Goal: Complete application form

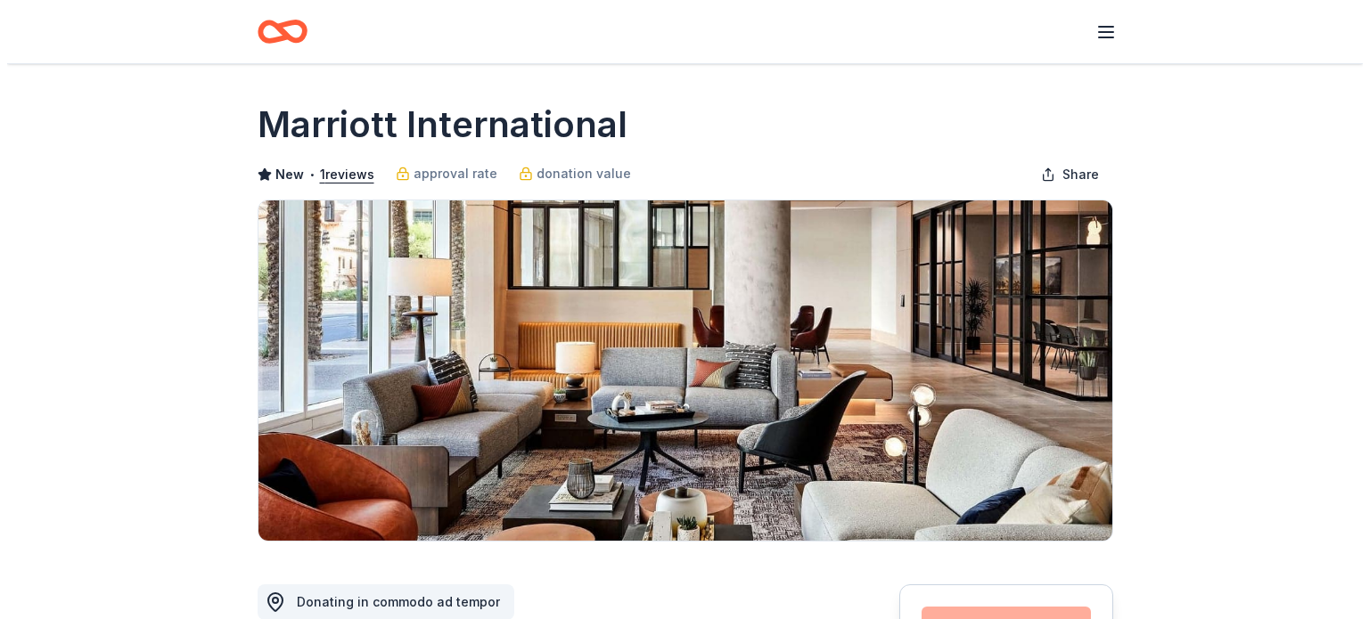
scroll to position [662, 0]
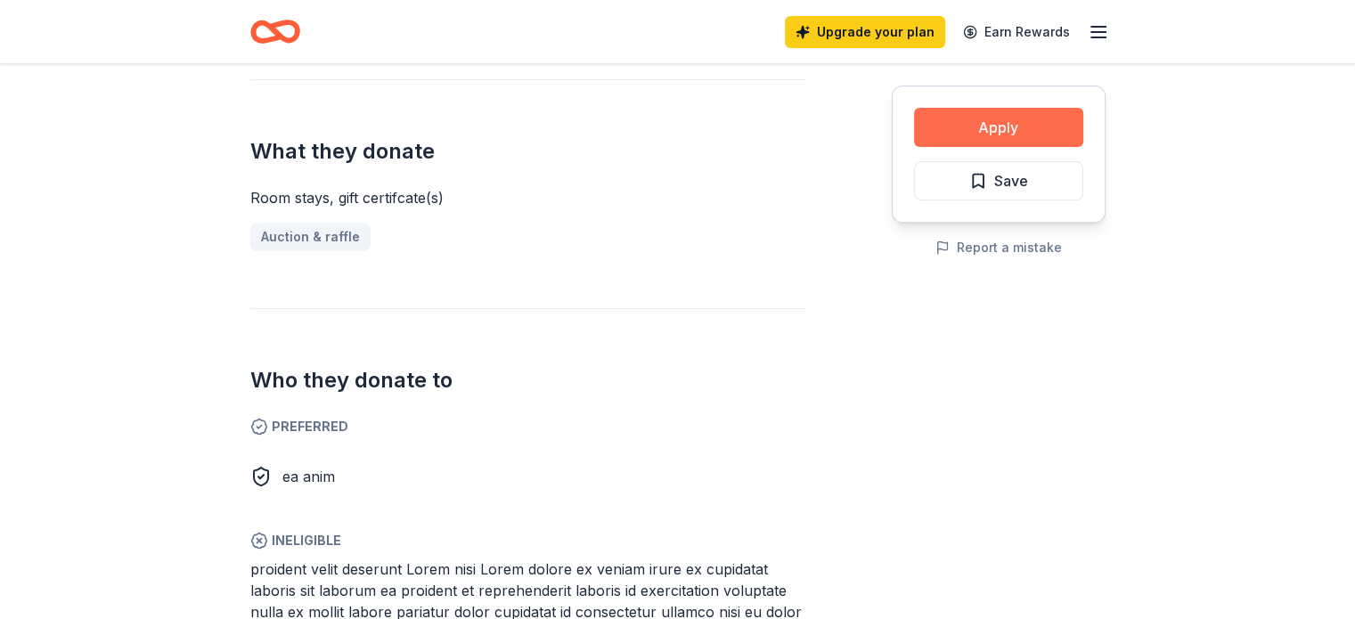
click at [1030, 131] on button "Apply" at bounding box center [998, 127] width 169 height 39
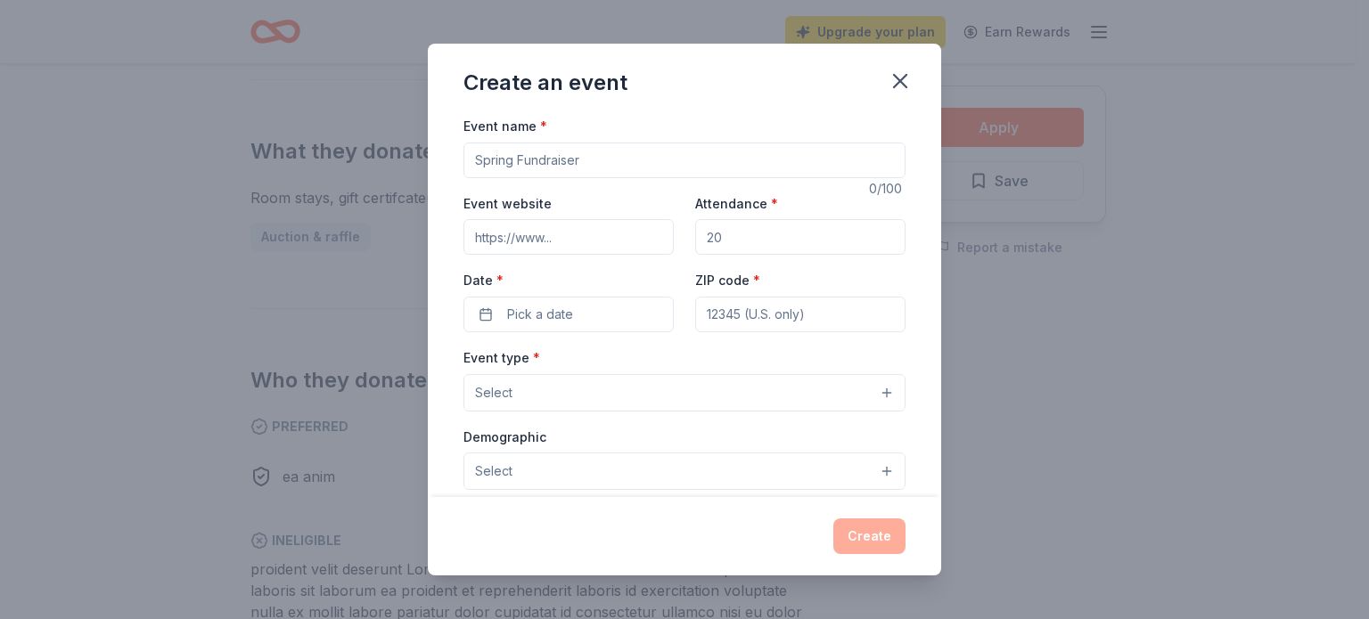
click at [648, 157] on input "Event name *" at bounding box center [684, 161] width 442 height 36
drag, startPoint x: 897, startPoint y: 79, endPoint x: 512, endPoint y: 9, distance: 391.4
click at [895, 79] on icon "button" at bounding box center [900, 81] width 25 height 25
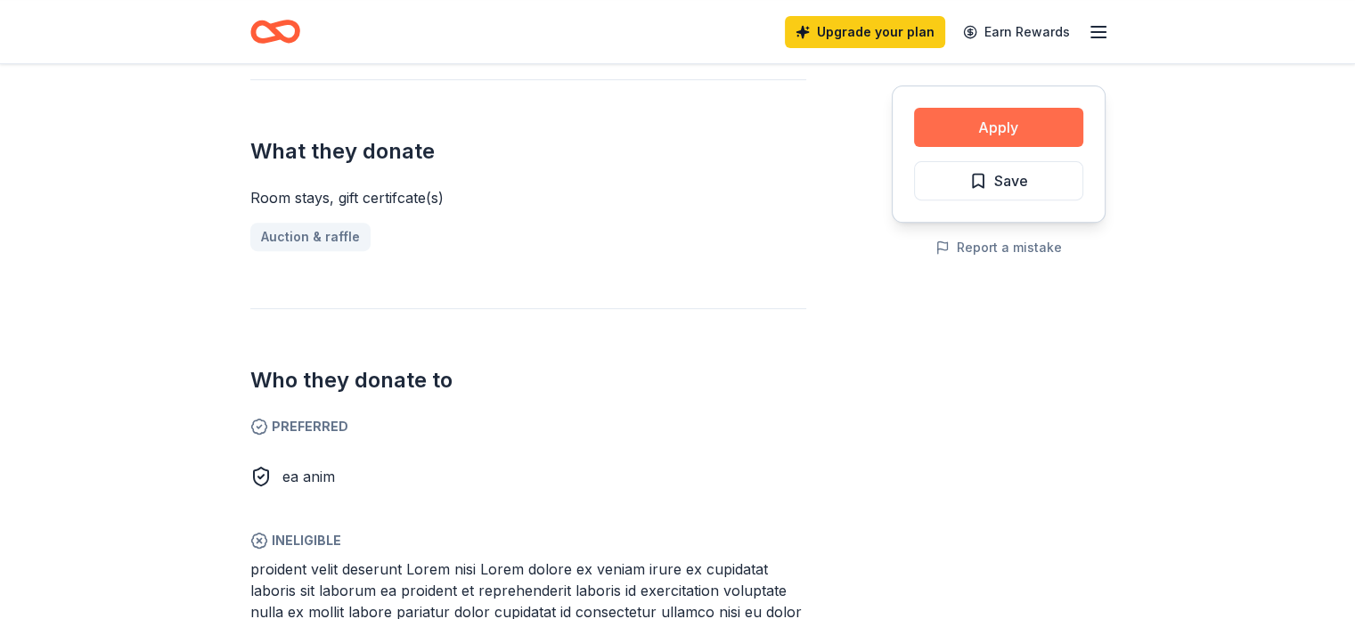
click at [984, 108] on button "Apply" at bounding box center [998, 127] width 169 height 39
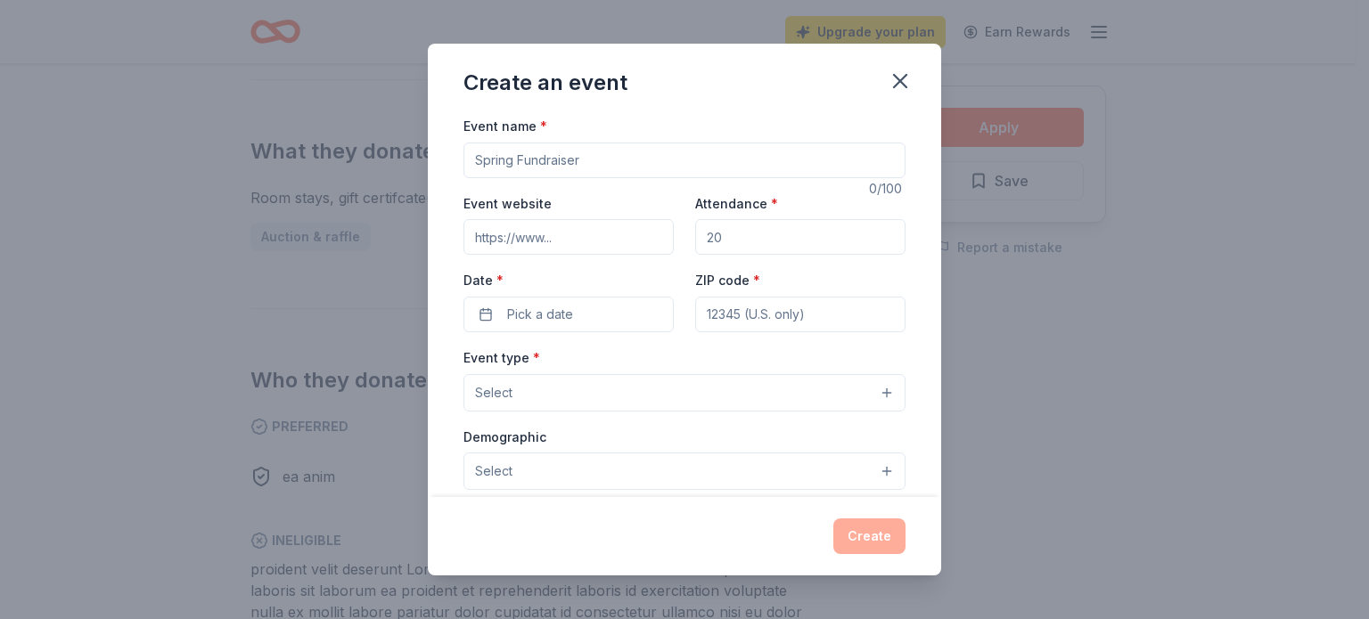
click at [560, 160] on input "Event name *" at bounding box center [684, 161] width 442 height 36
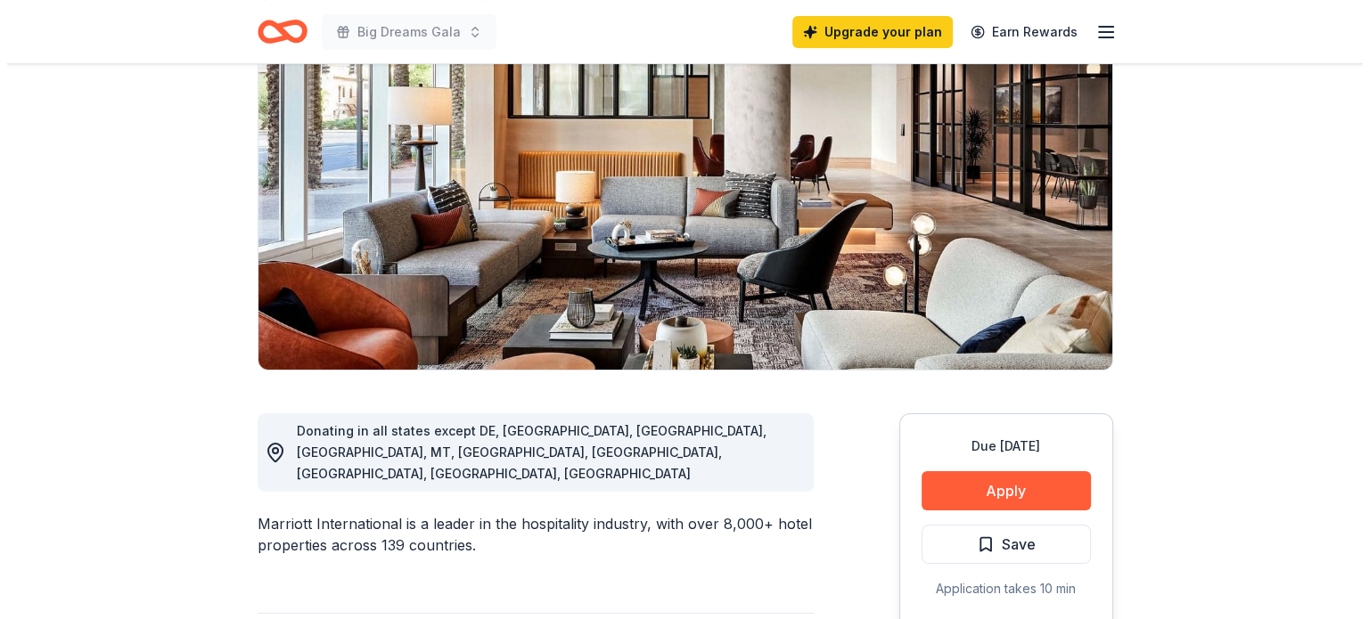
scroll to position [184, 0]
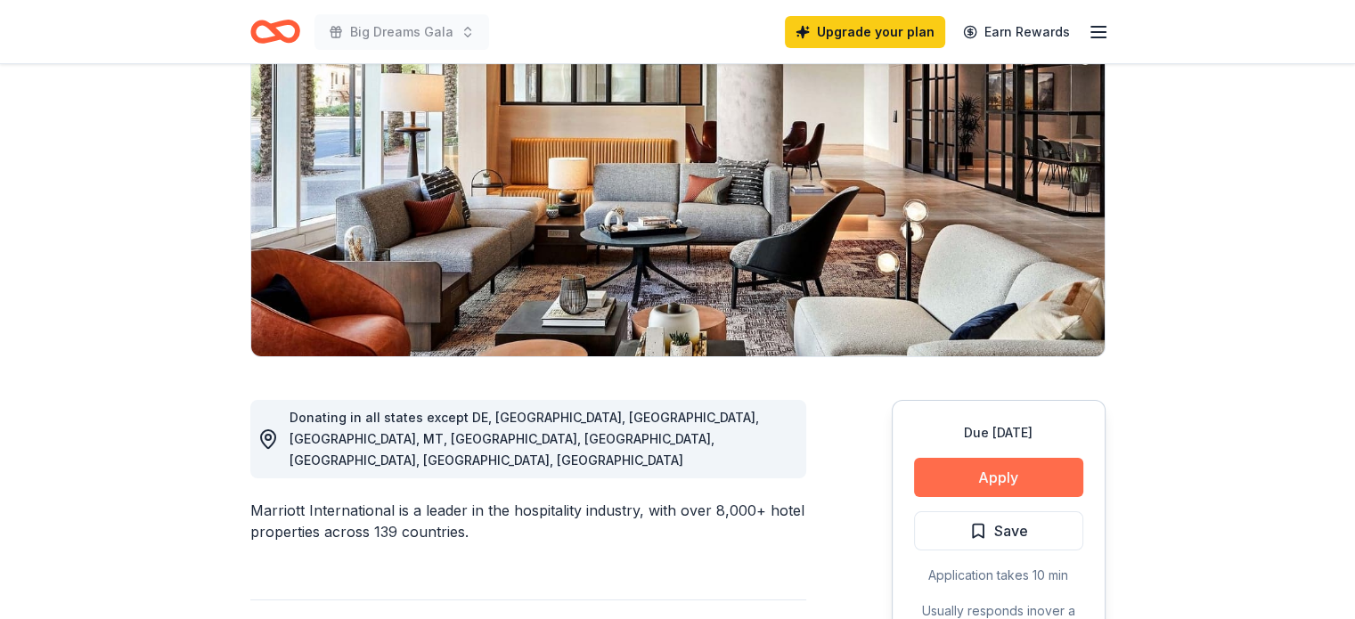
click at [987, 466] on button "Apply" at bounding box center [998, 477] width 169 height 39
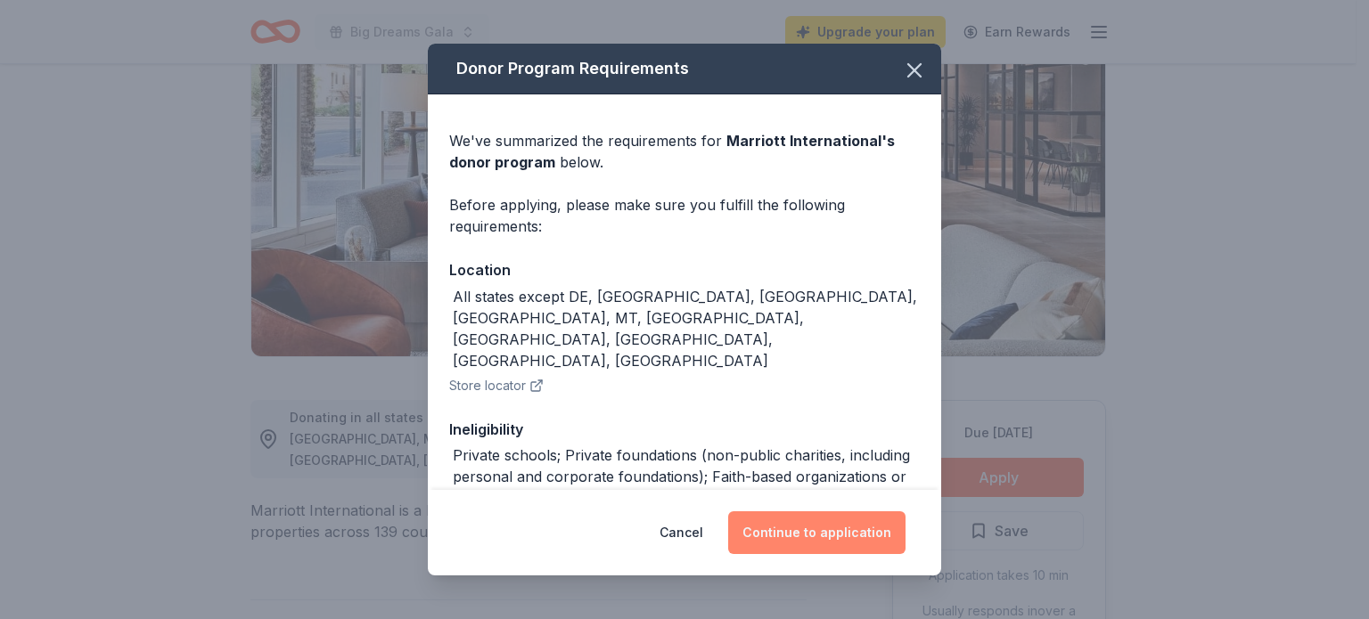
click at [788, 532] on button "Continue to application" at bounding box center [816, 533] width 177 height 43
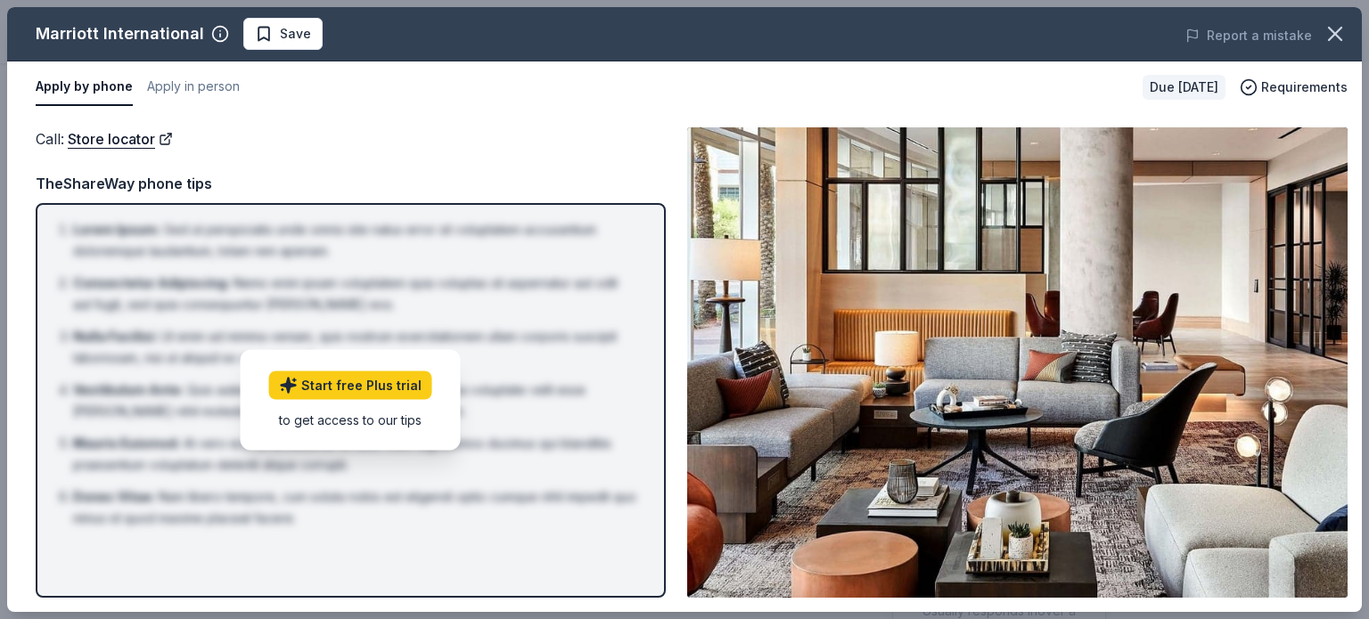
click at [1345, 15] on span at bounding box center [1334, 33] width 39 height 39
click at [1337, 29] on icon "button" at bounding box center [1334, 33] width 25 height 25
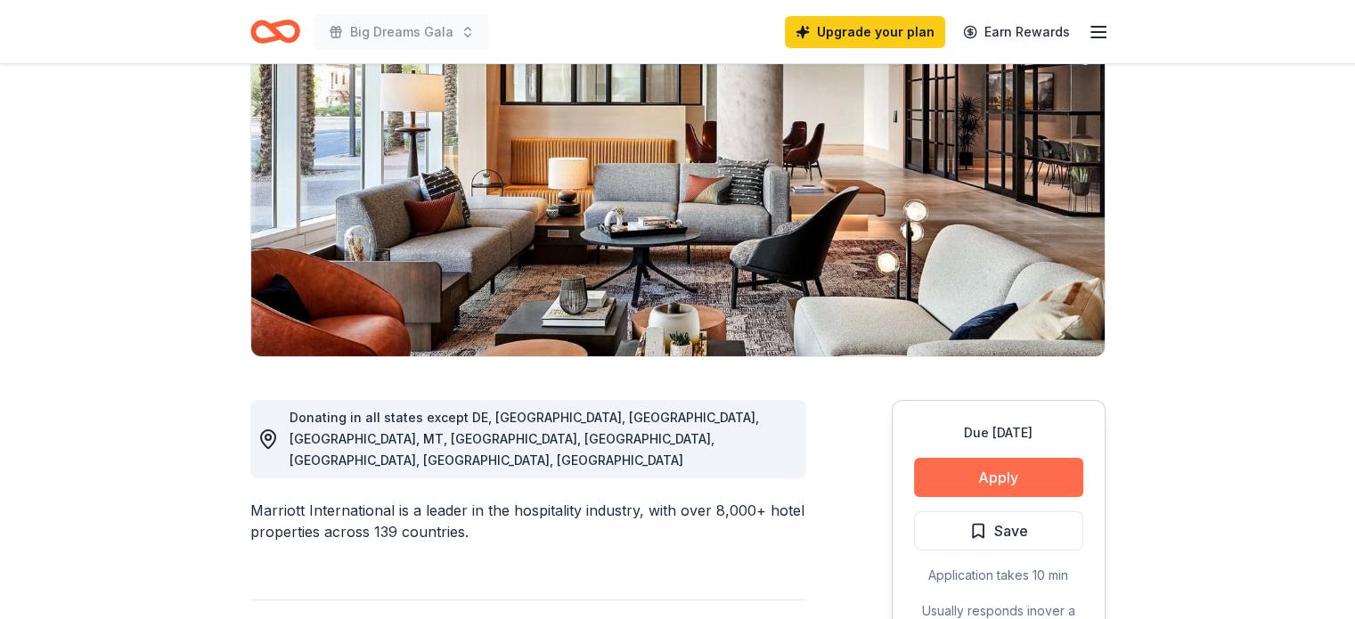
click at [938, 484] on button "Apply" at bounding box center [998, 477] width 169 height 39
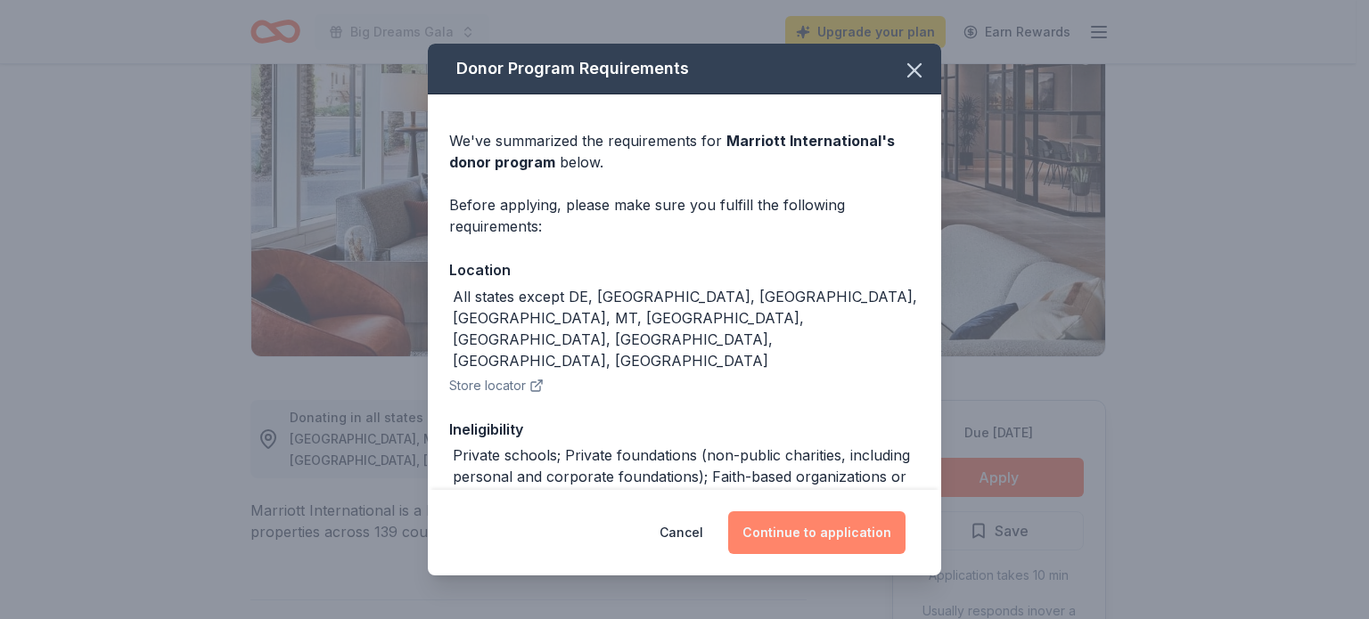
click at [788, 529] on button "Continue to application" at bounding box center [816, 533] width 177 height 43
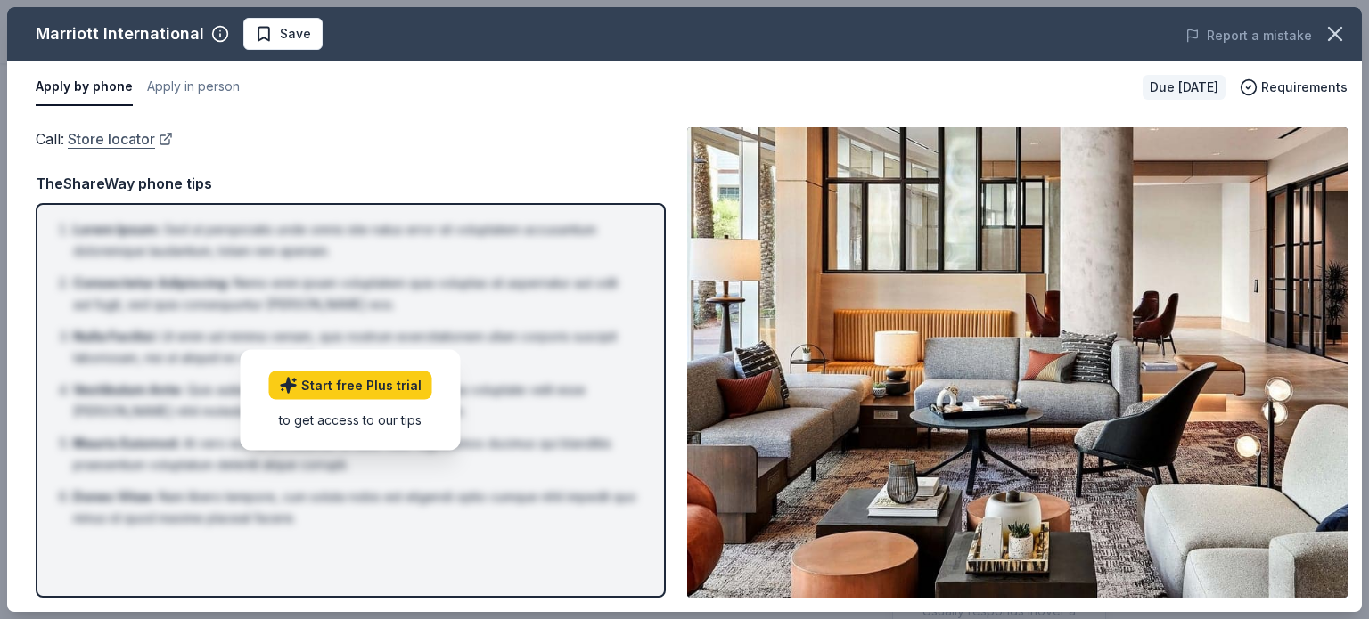
click at [94, 138] on link "Store locator" at bounding box center [120, 138] width 105 height 23
click at [193, 81] on button "Apply in person" at bounding box center [193, 87] width 93 height 37
